Goal: Task Accomplishment & Management: Complete application form

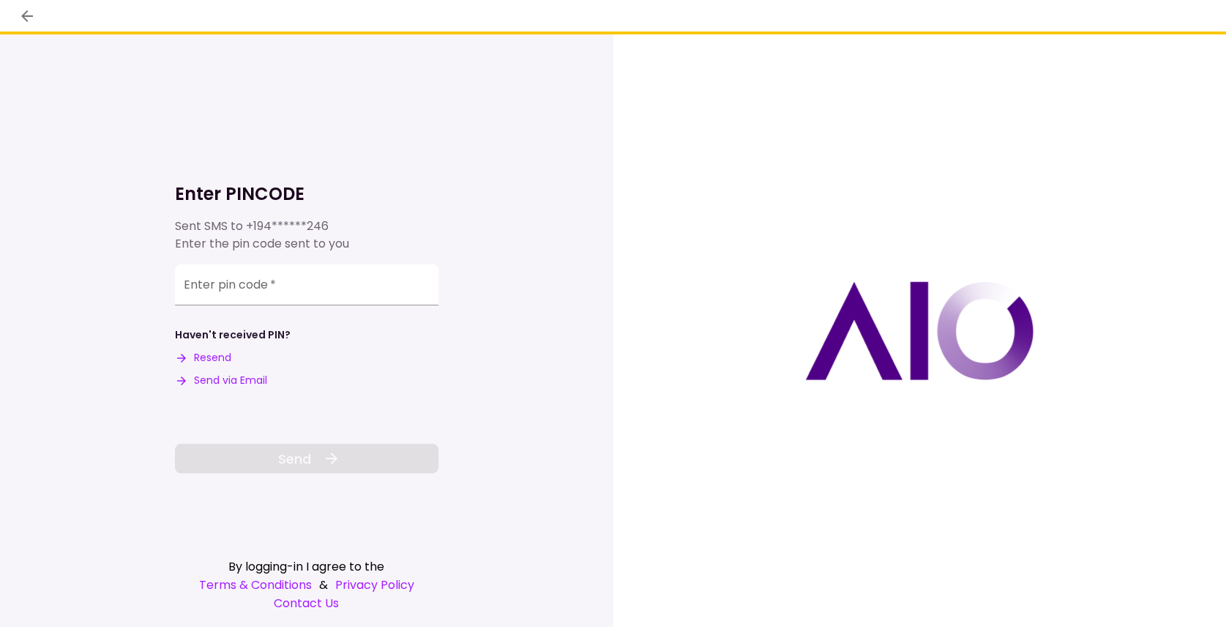
click at [201, 291] on input "Enter pin code   *" at bounding box center [307, 284] width 264 height 41
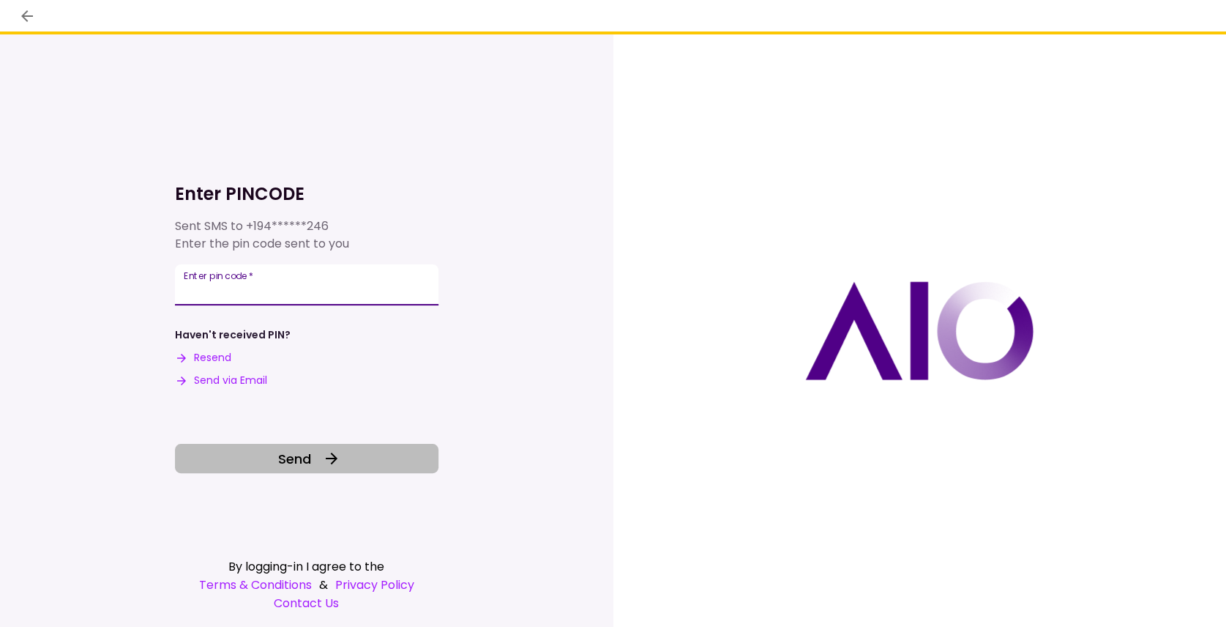
type input "******"
click at [264, 468] on button "Send" at bounding box center [307, 458] width 264 height 29
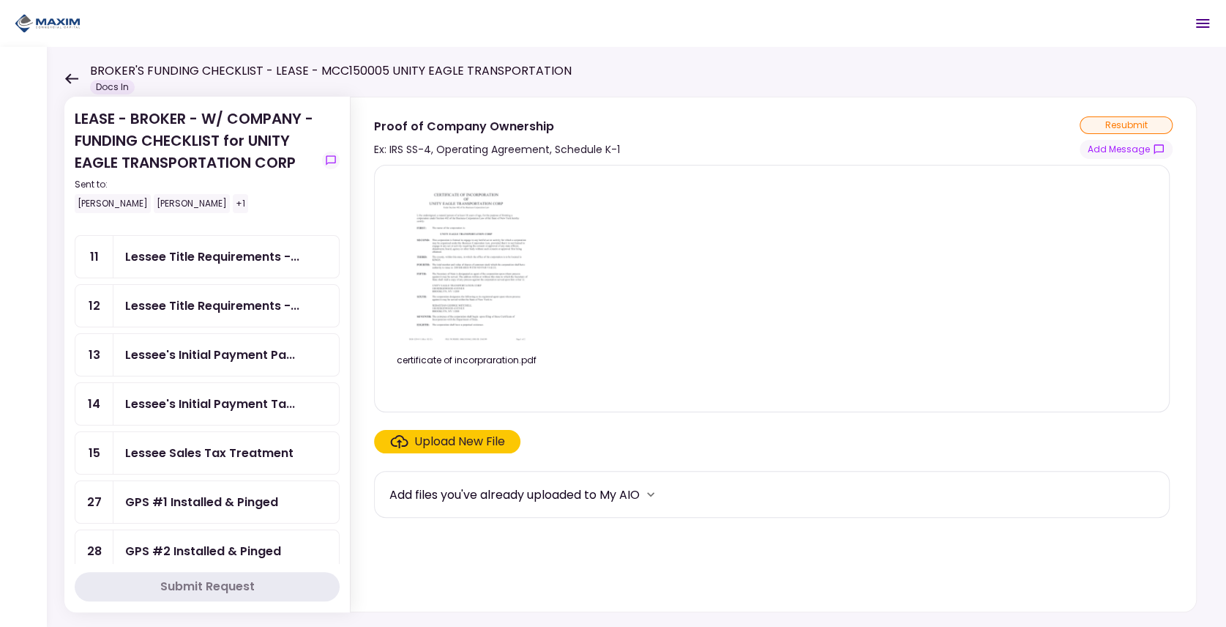
scroll to position [146, 0]
click at [174, 444] on div "GPS #1 Installed & Pinged" at bounding box center [201, 453] width 153 height 18
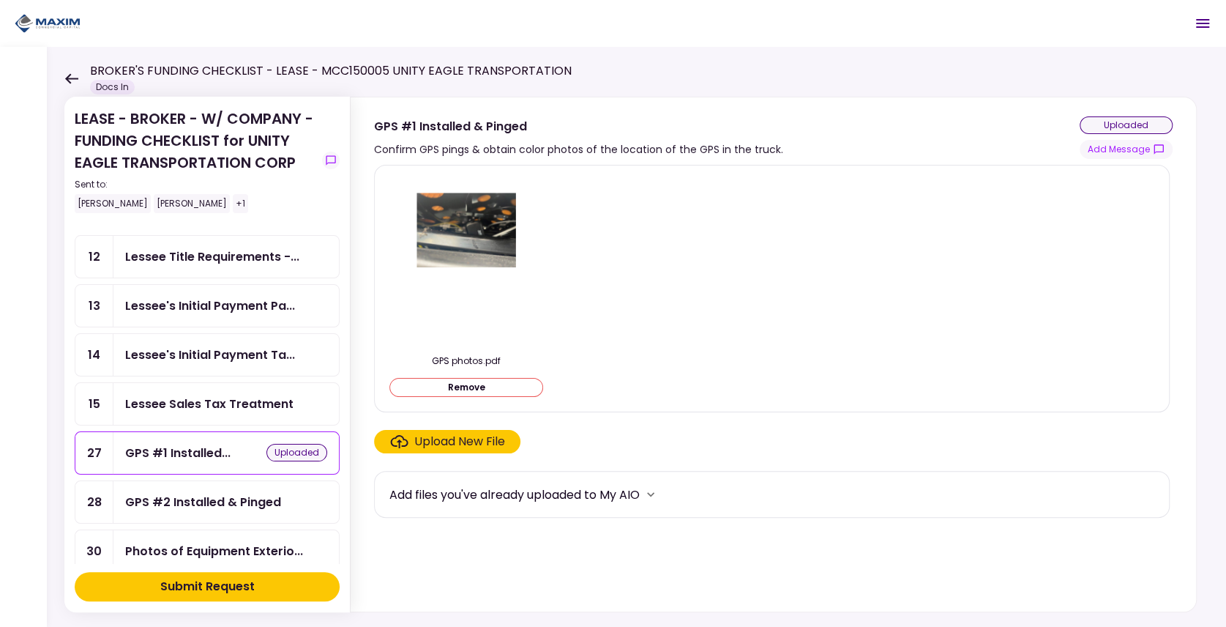
click at [170, 542] on div "Photos of Equipment Exterio..." at bounding box center [214, 551] width 178 height 18
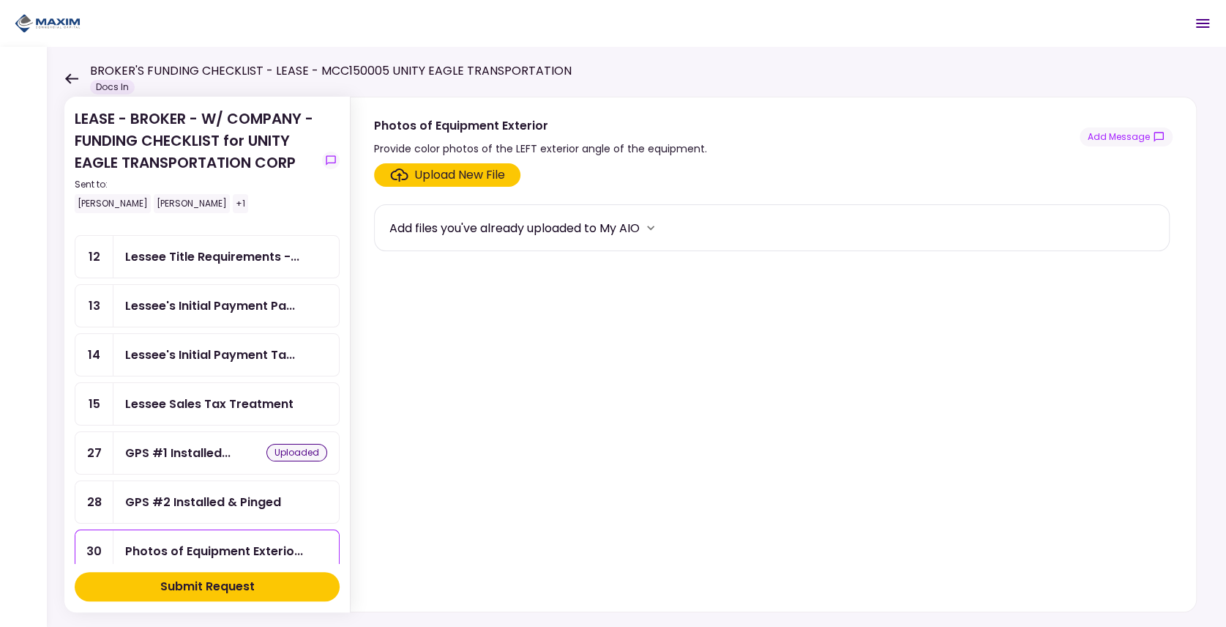
scroll to position [195, 0]
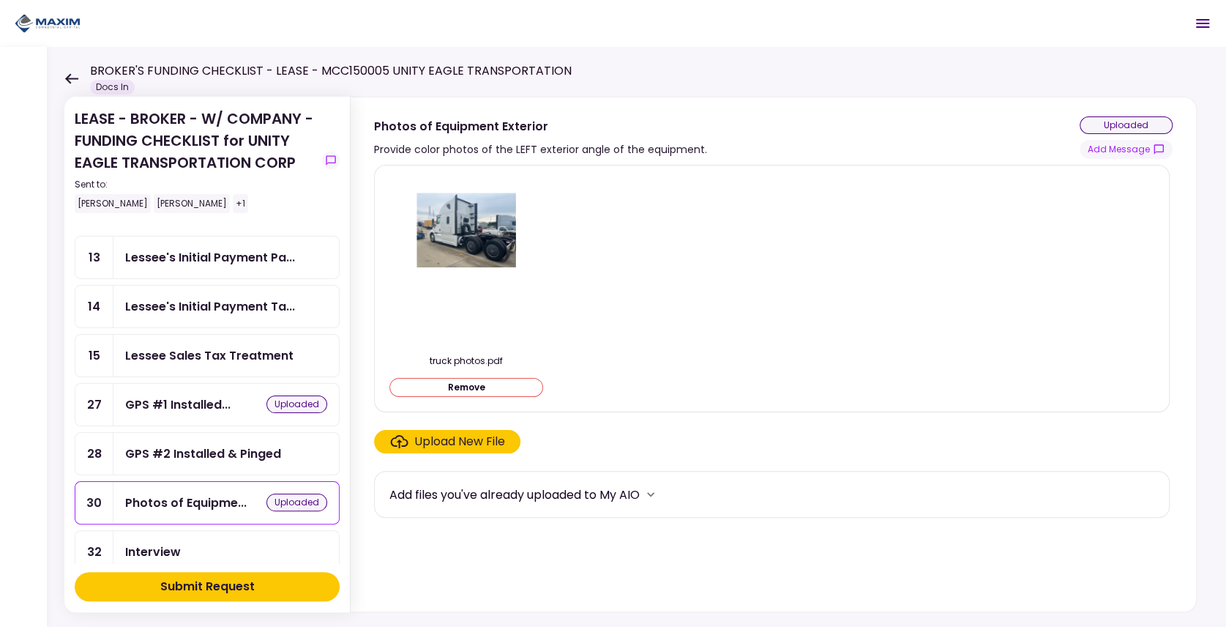
click at [214, 589] on div "Submit Request" at bounding box center [207, 587] width 94 height 18
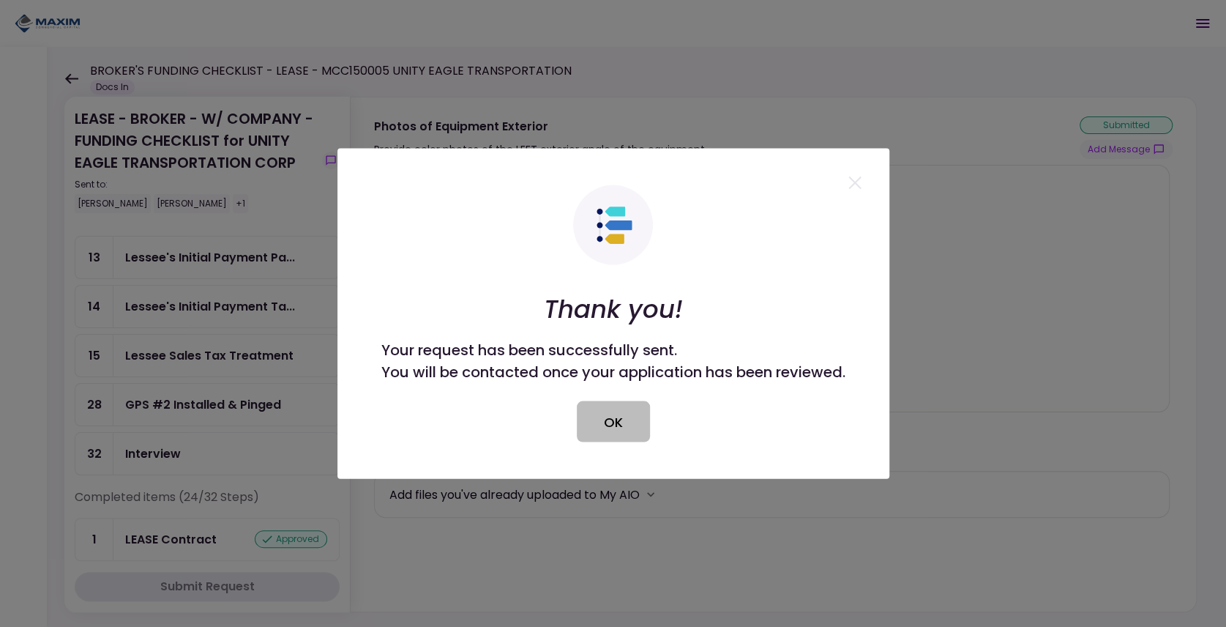
click at [615, 436] on button "OK" at bounding box center [613, 421] width 73 height 41
